Goal: Task Accomplishment & Management: Use online tool/utility

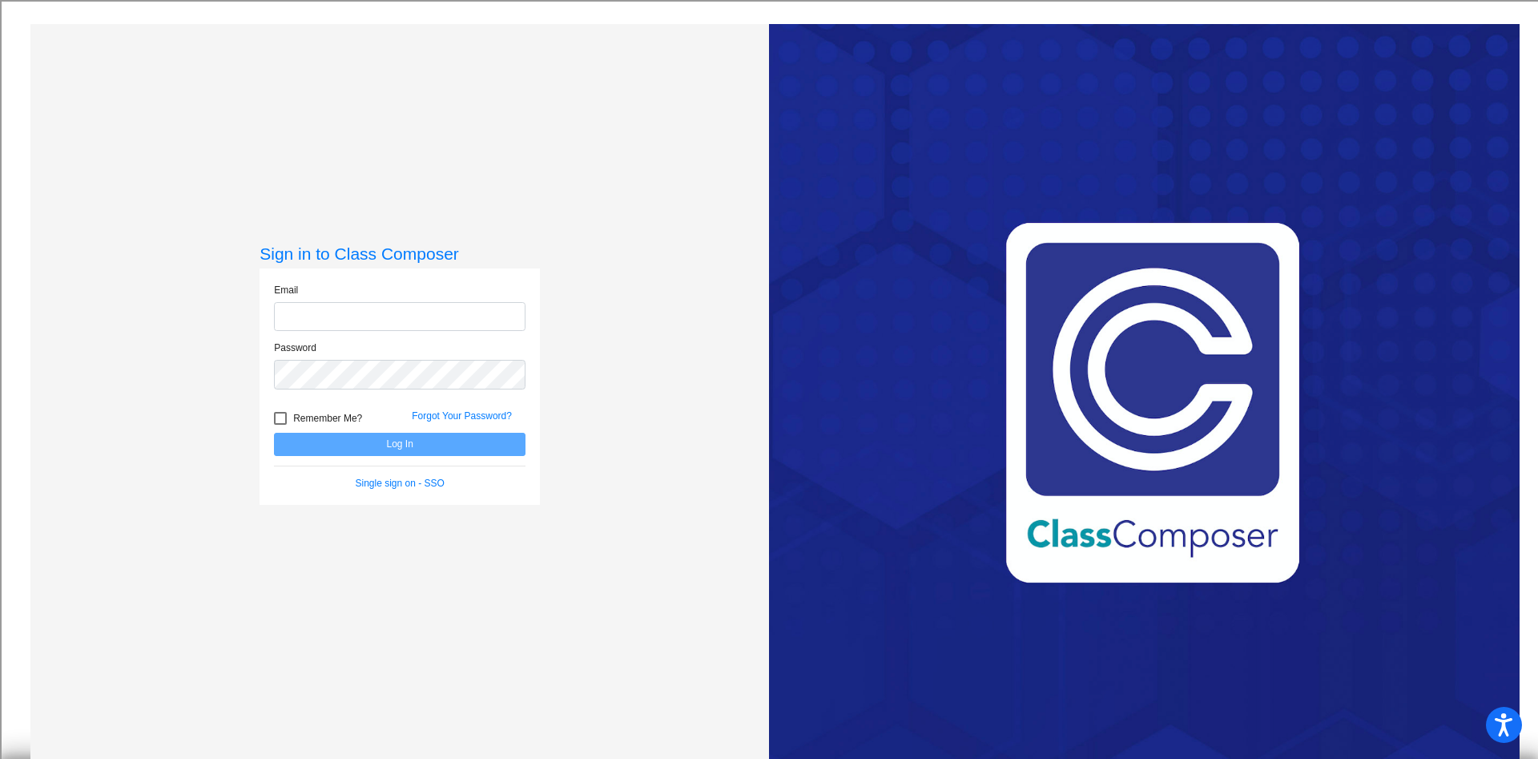
type input "mmcever@csisd.org"
click at [377, 438] on button "Log In" at bounding box center [400, 444] width 252 height 23
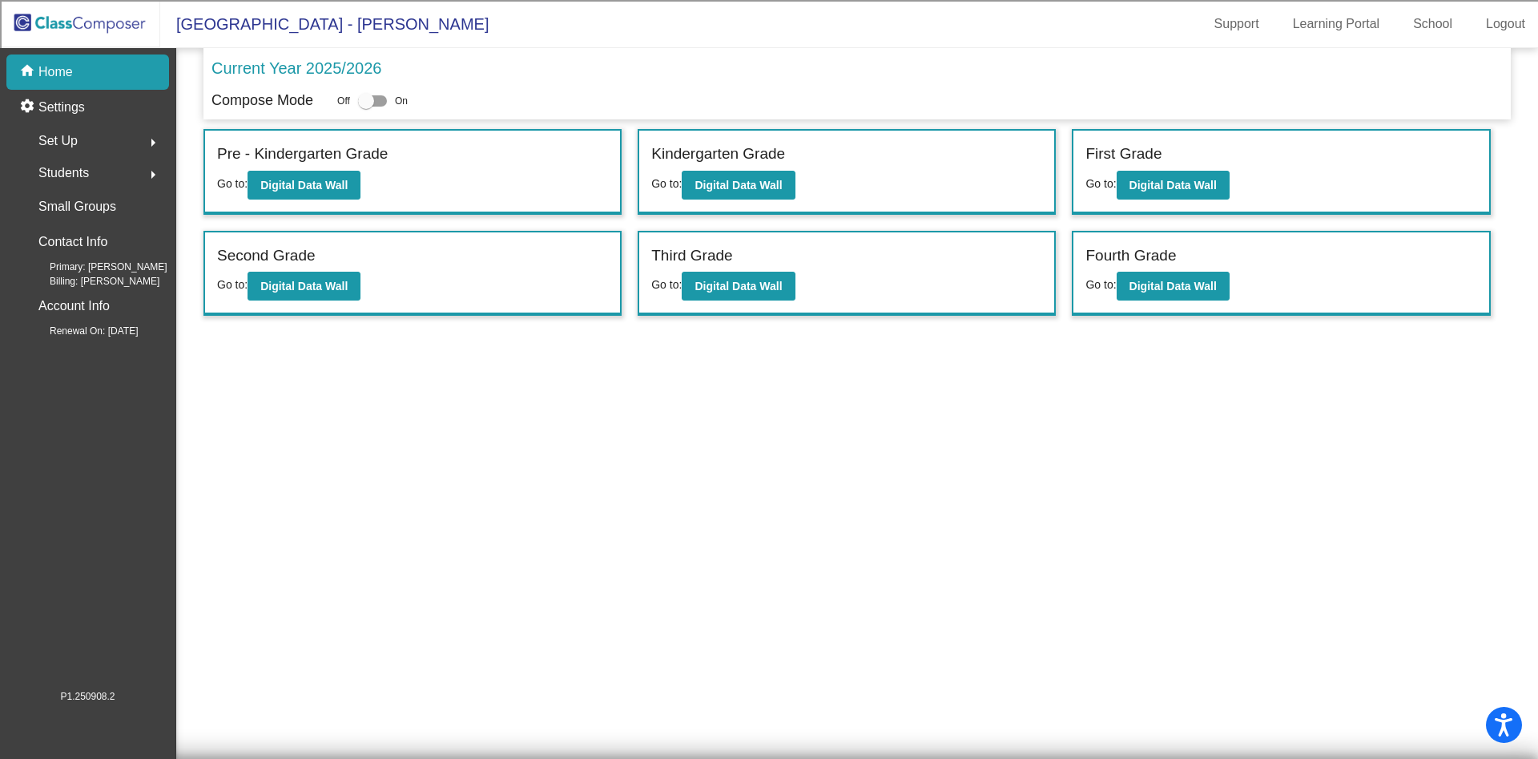
click at [294, 302] on div "Second Grade Go to: Digital Data Wall" at bounding box center [412, 273] width 415 height 83
click at [306, 292] on b "Digital Data Wall" at bounding box center [303, 286] width 87 height 13
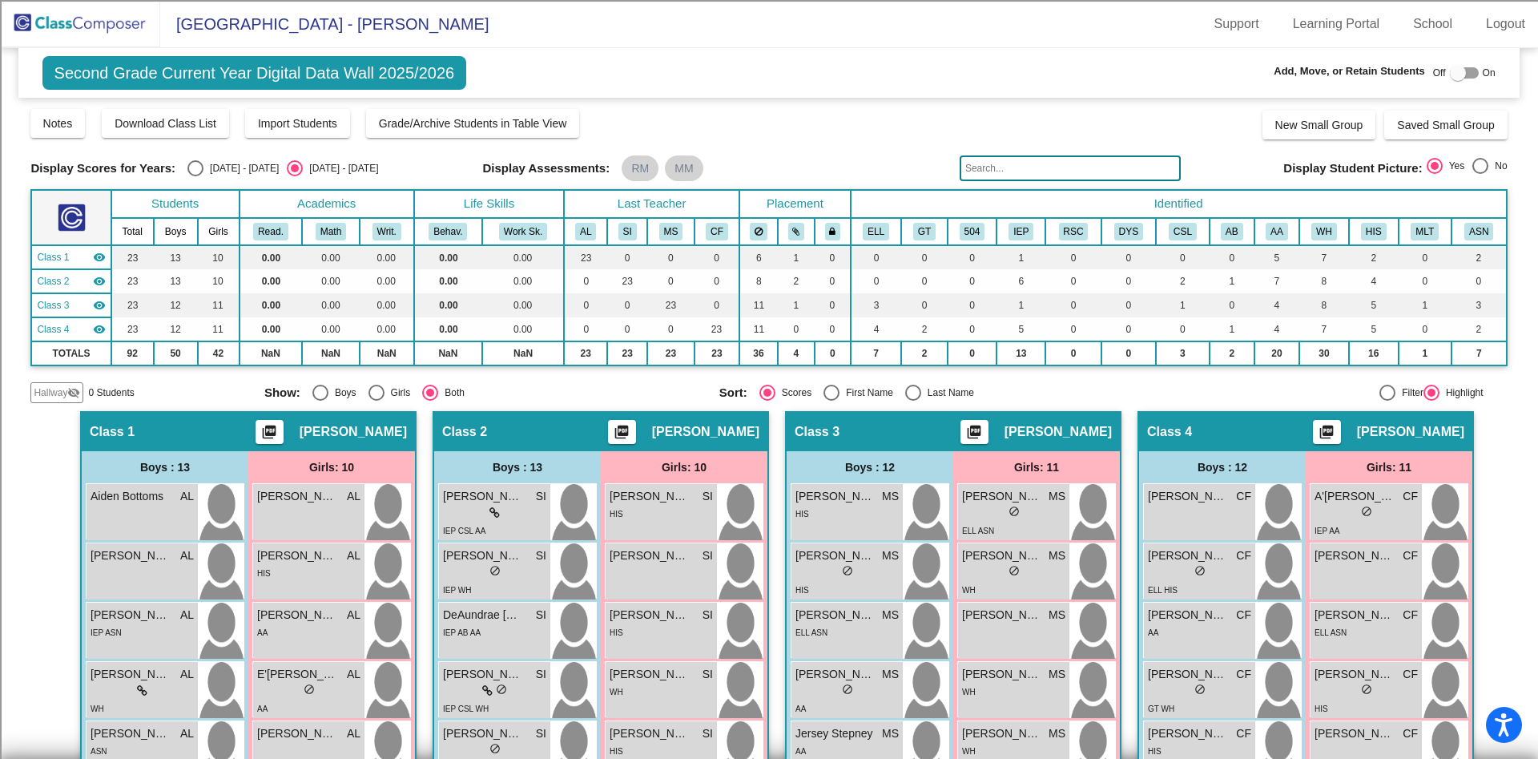
click at [1056, 169] on input "text" at bounding box center [1070, 168] width 221 height 26
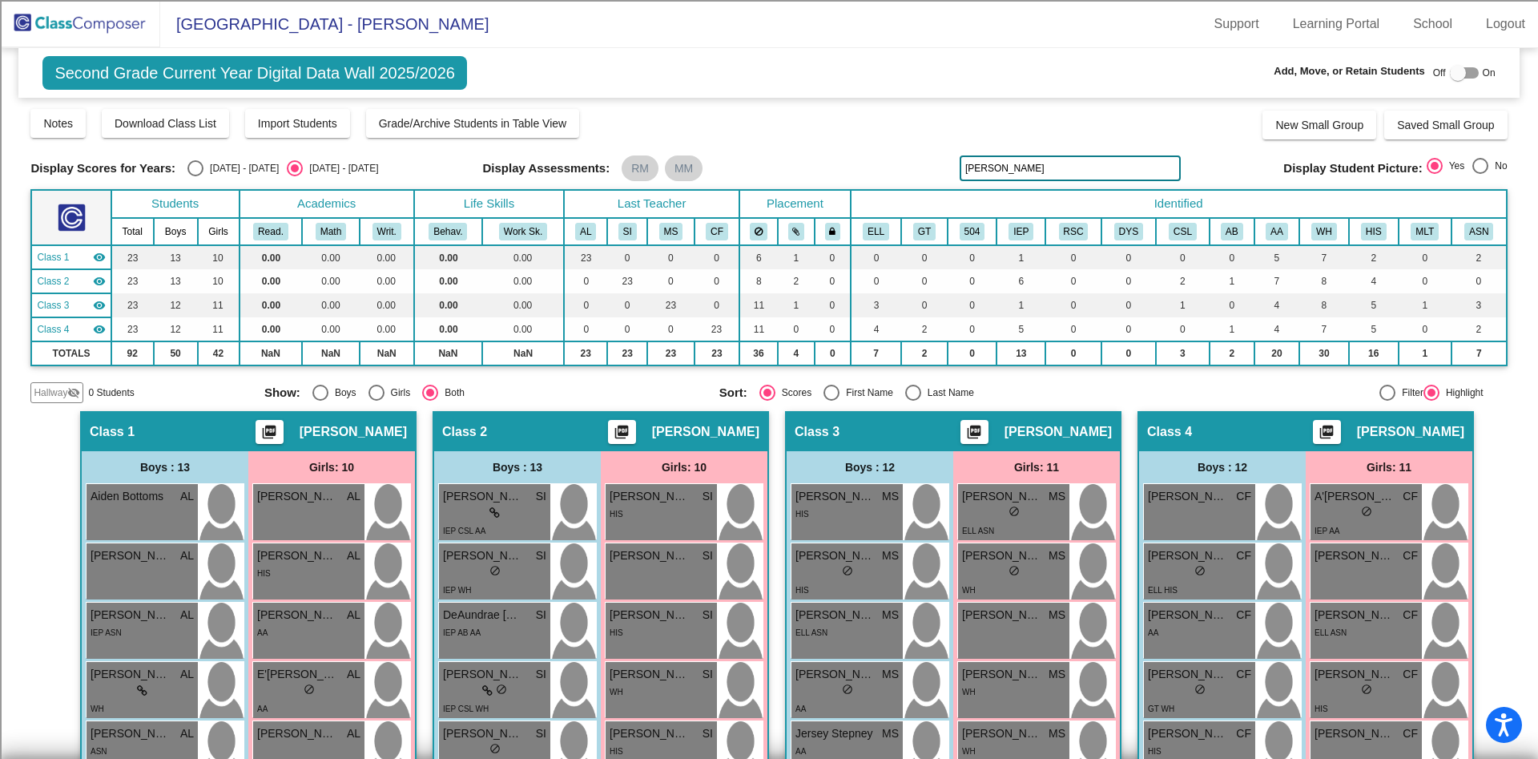
type input "byrd"
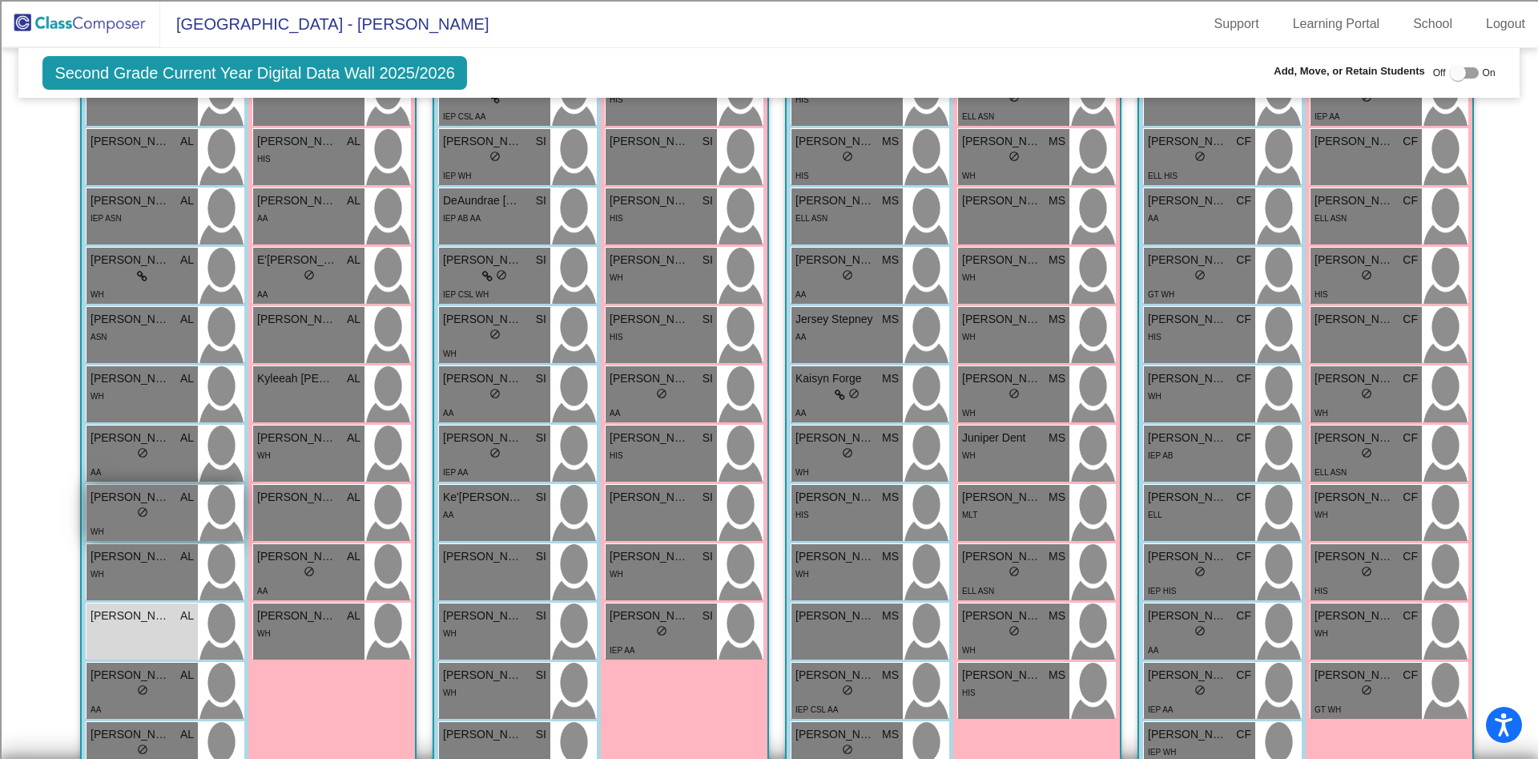
scroll to position [360, 0]
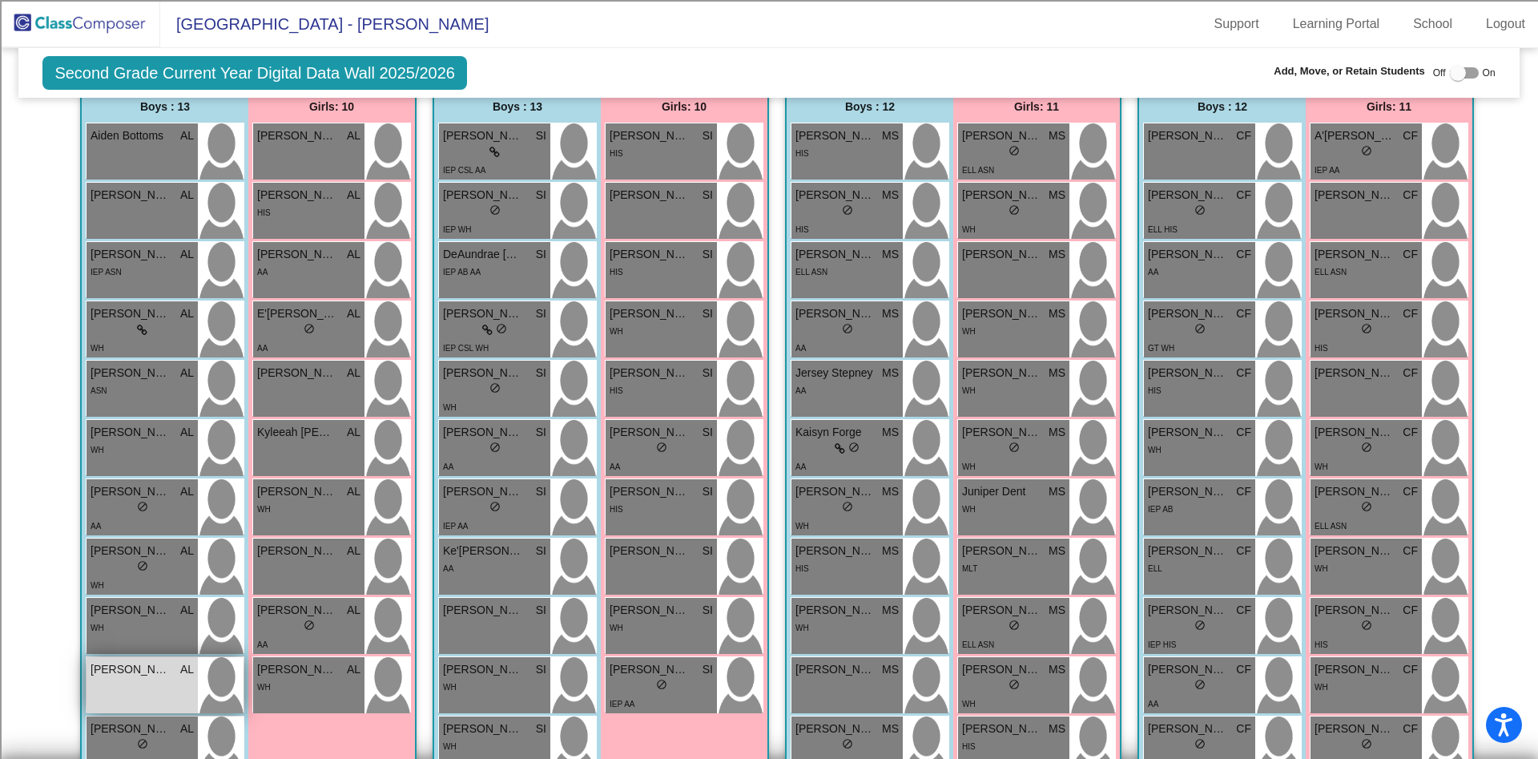
click at [141, 702] on div "Liam Byrd AL lock do_not_disturb_alt" at bounding box center [142, 685] width 111 height 56
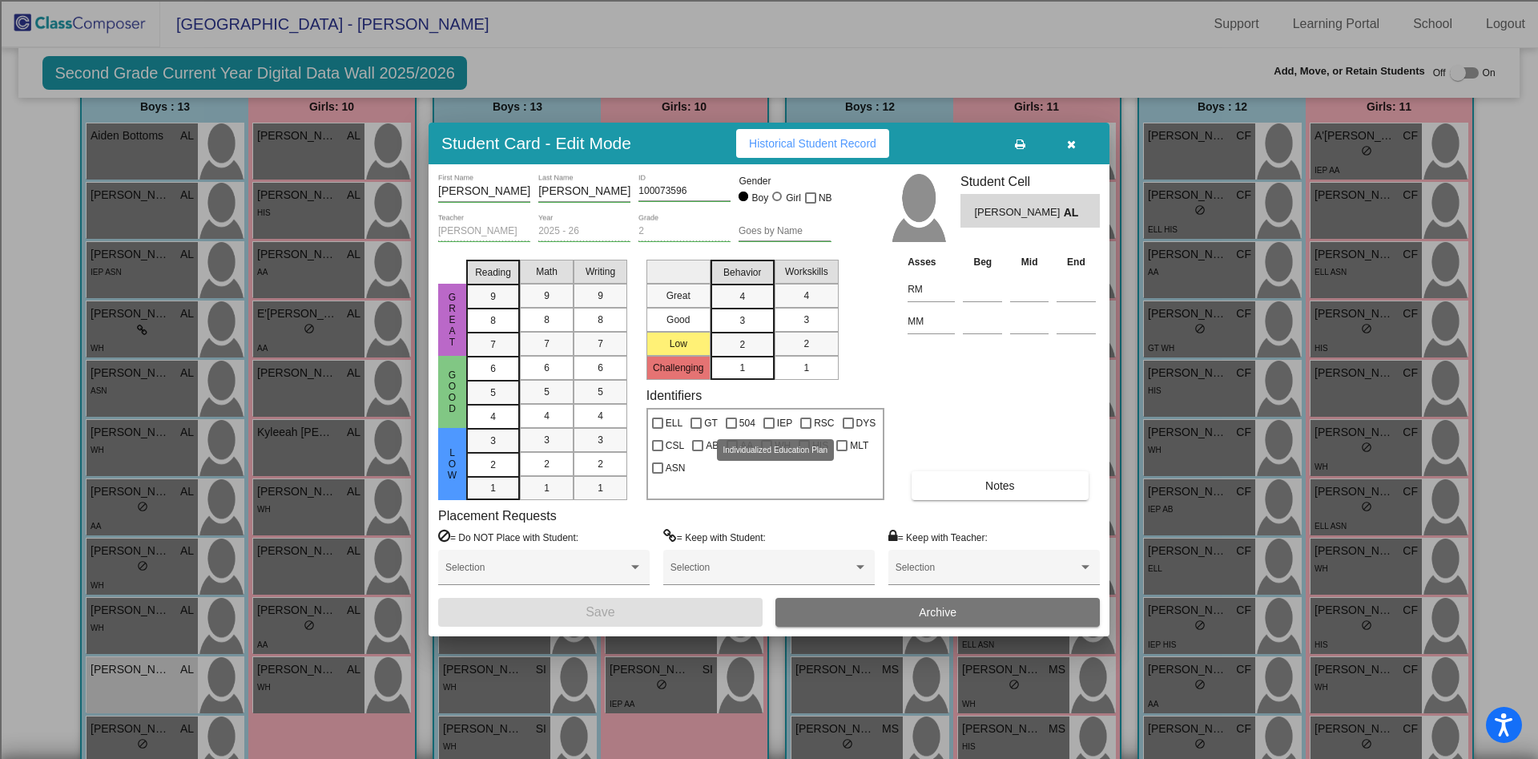
click at [766, 422] on div at bounding box center [768, 422] width 11 height 11
click at [768, 429] on input "IEP" at bounding box center [768, 429] width 1 height 1
checkbox input "true"
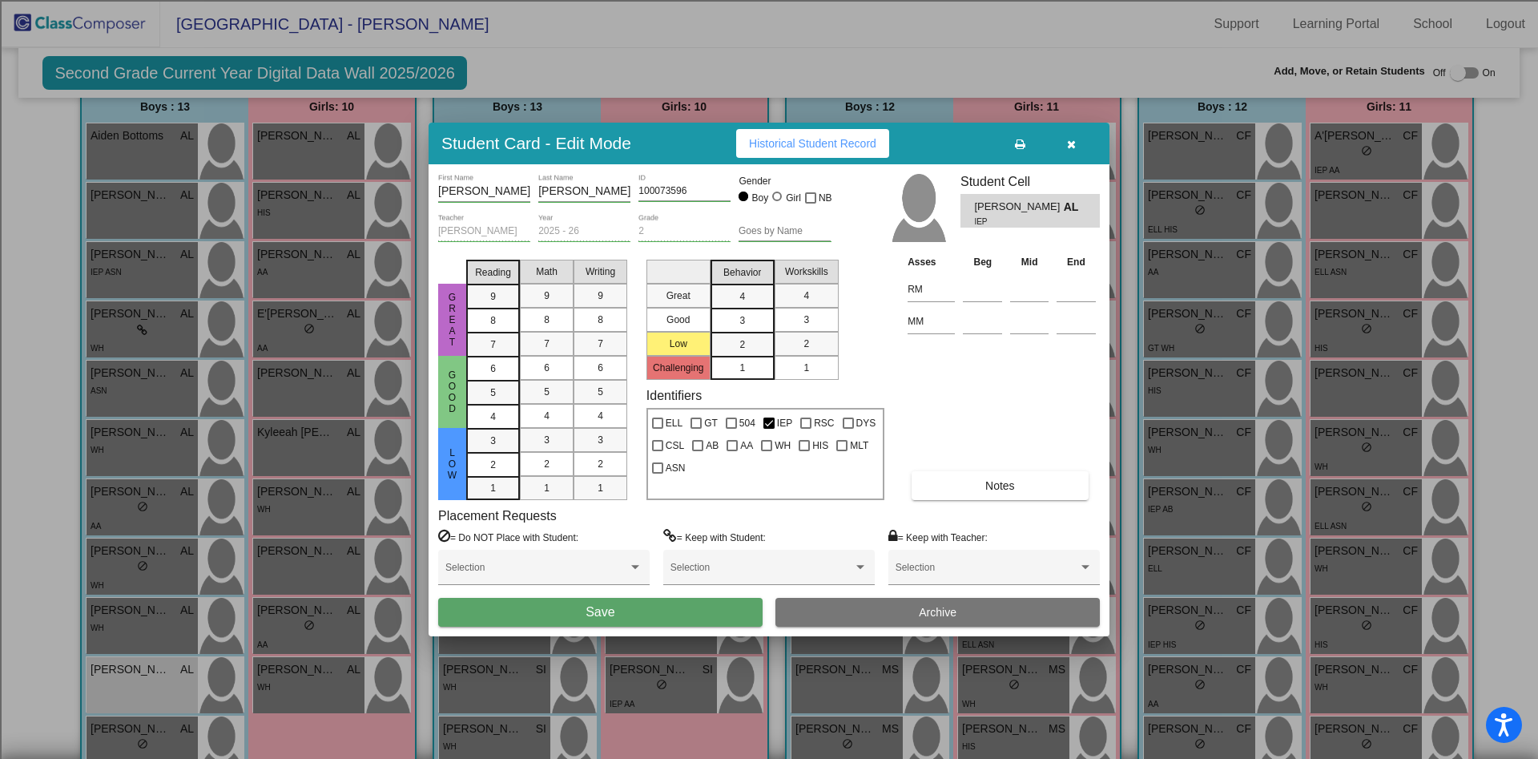
click at [738, 612] on button "Save" at bounding box center [600, 612] width 324 height 29
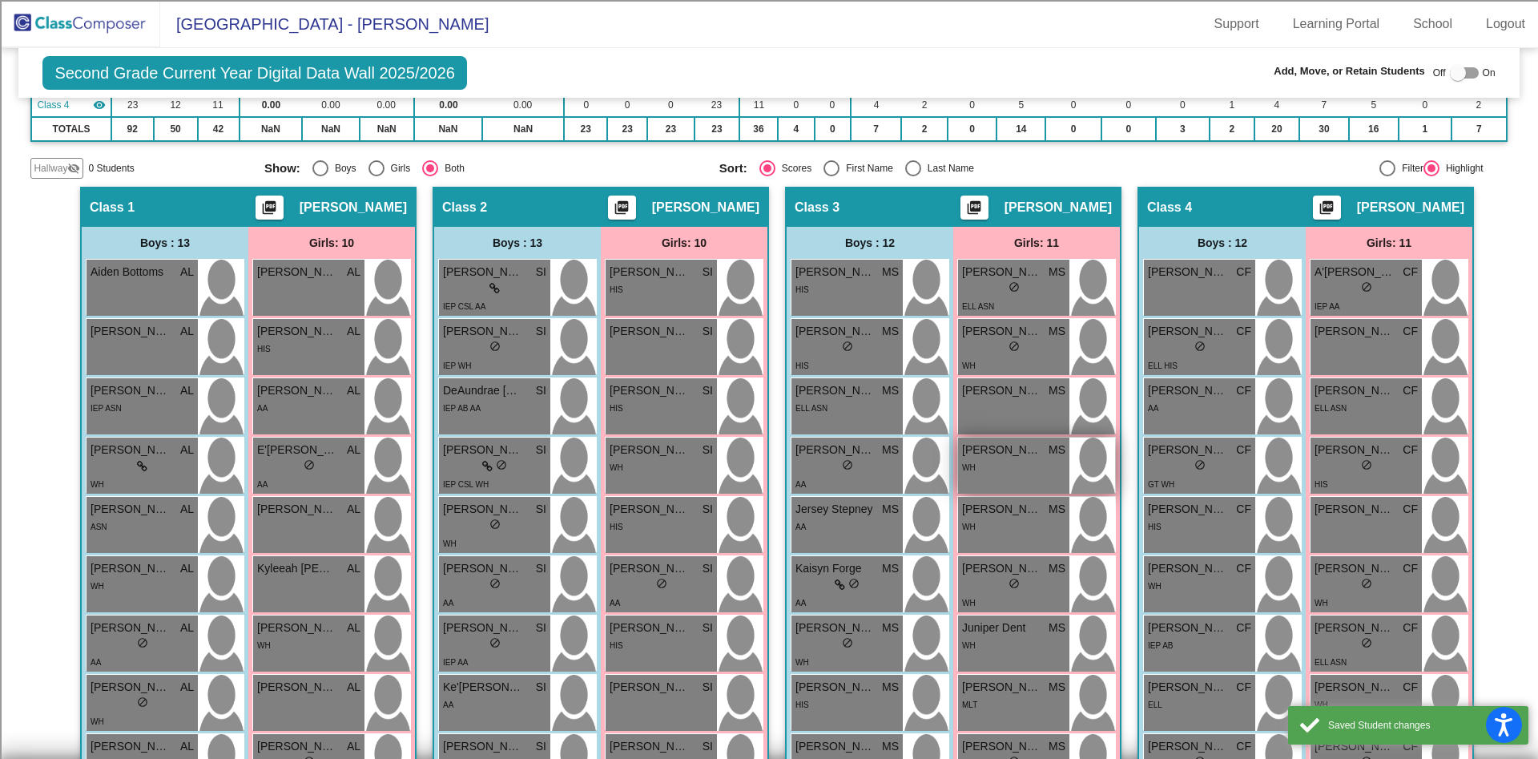
scroll to position [0, 0]
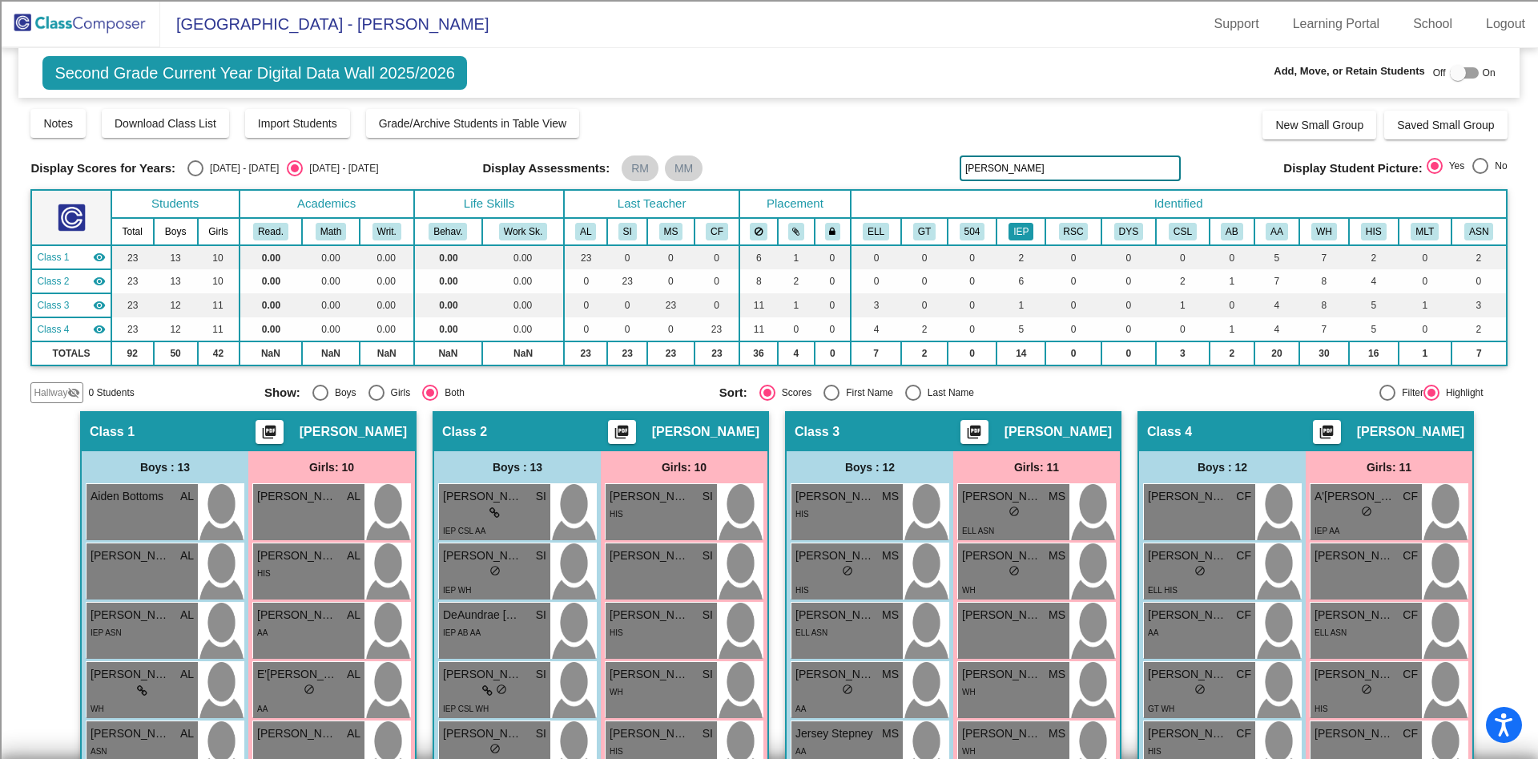
click at [1029, 232] on button "IEP" at bounding box center [1021, 232] width 25 height 18
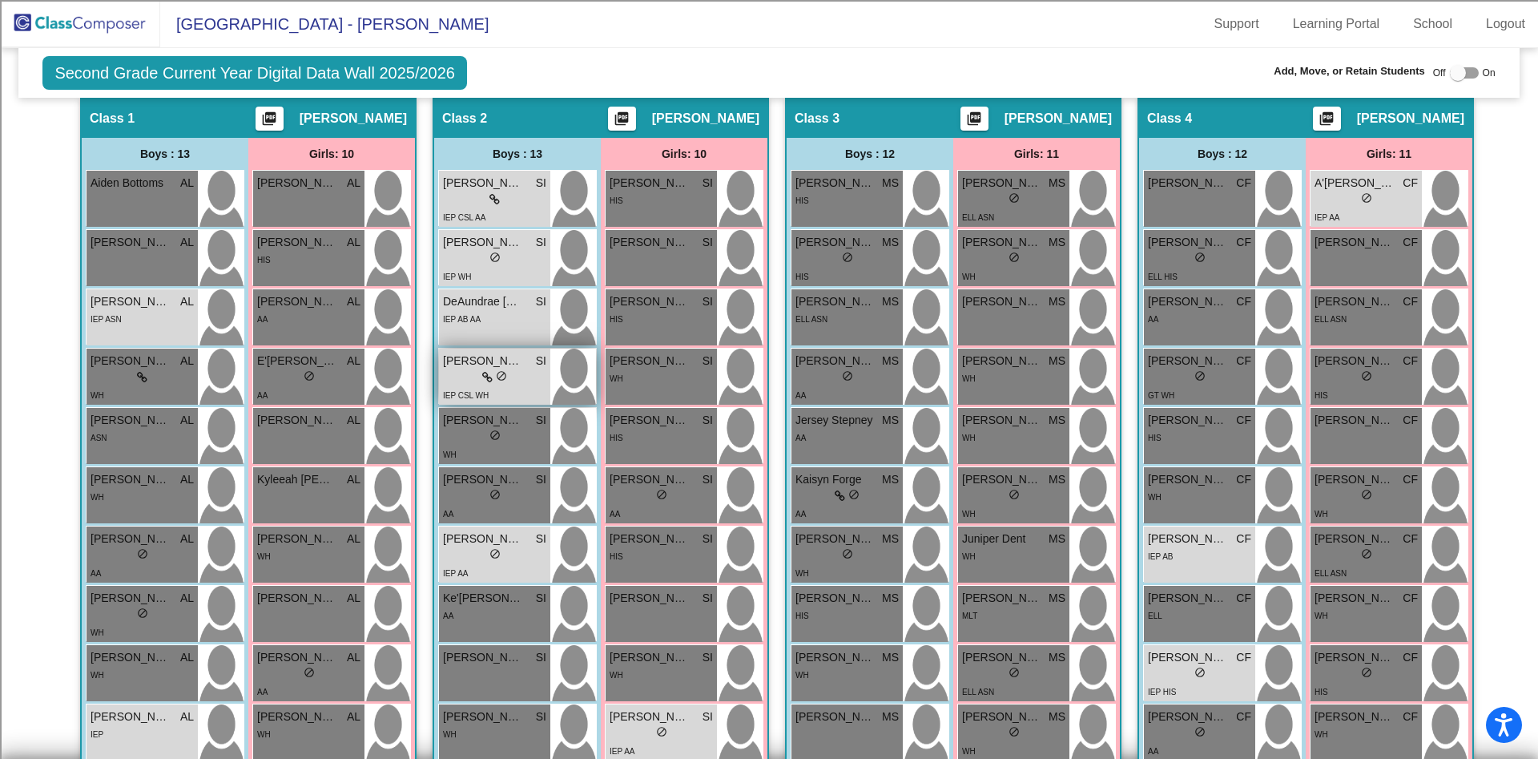
scroll to position [240, 0]
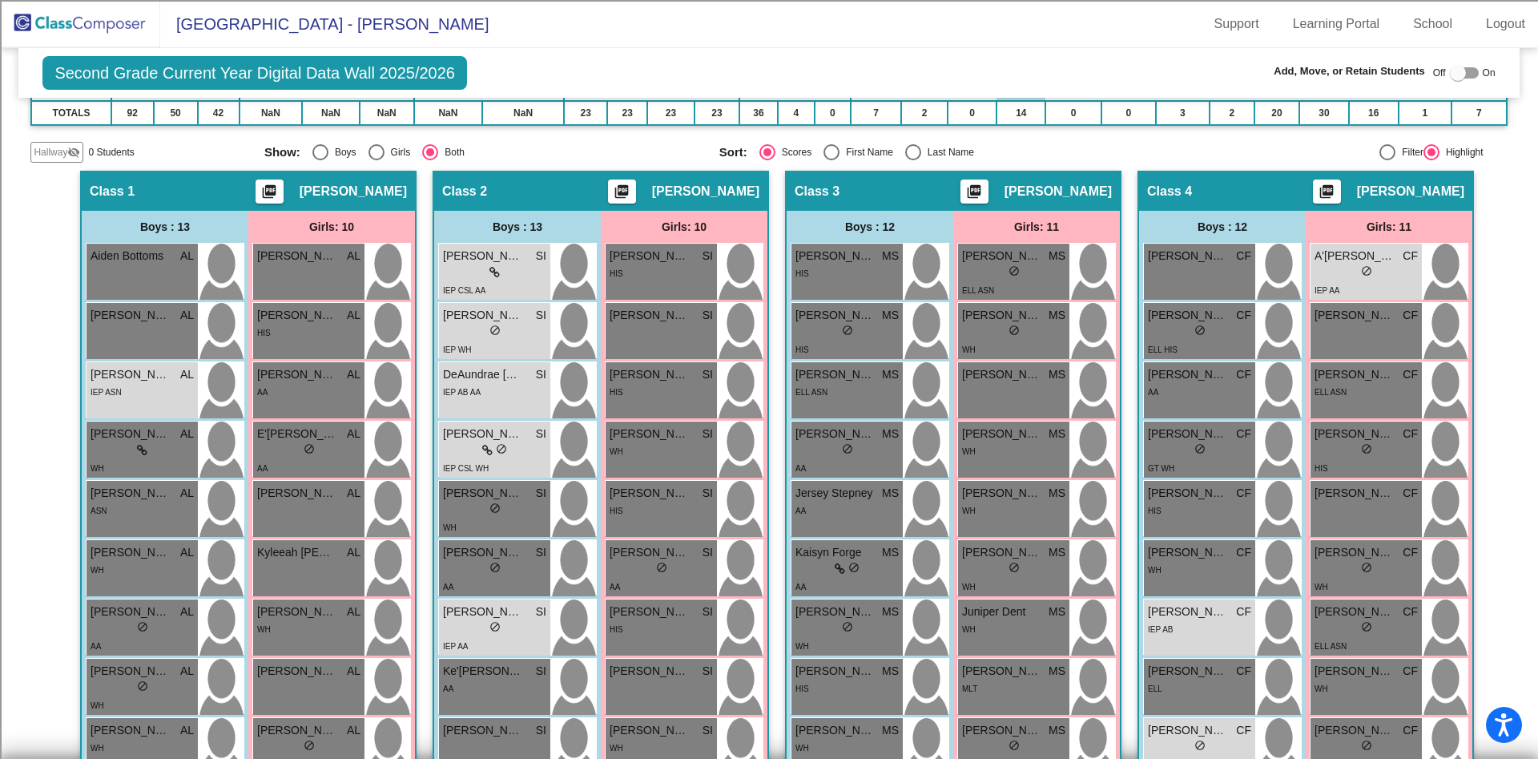
click at [1500, 320] on mat-sidenav-content "Second Grade Current Year Digital Data Wall 2025/2026 Add, Move, or Retain Stud…" at bounding box center [769, 403] width 1538 height 711
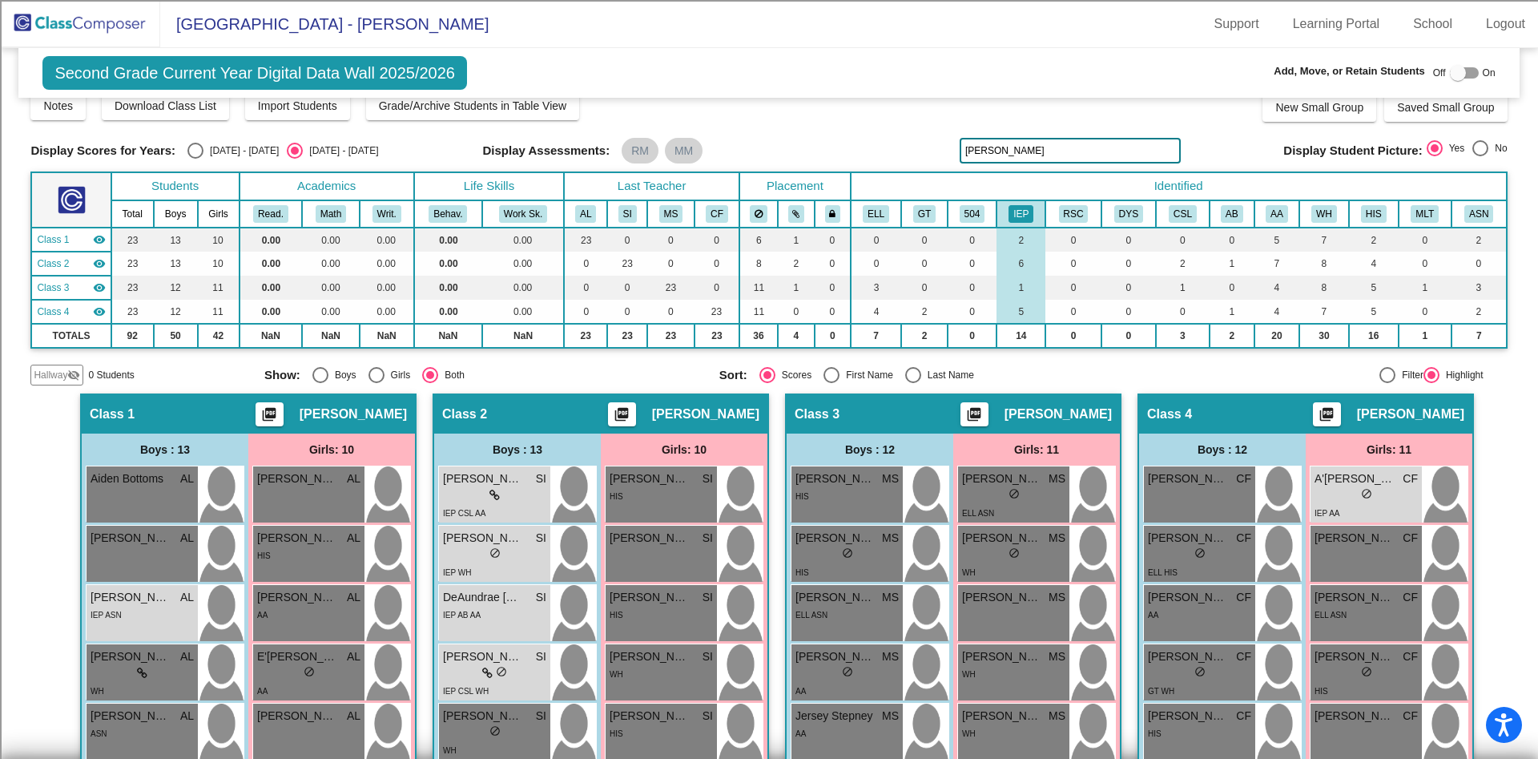
scroll to position [0, 0]
